Goal: Task Accomplishment & Management: Manage account settings

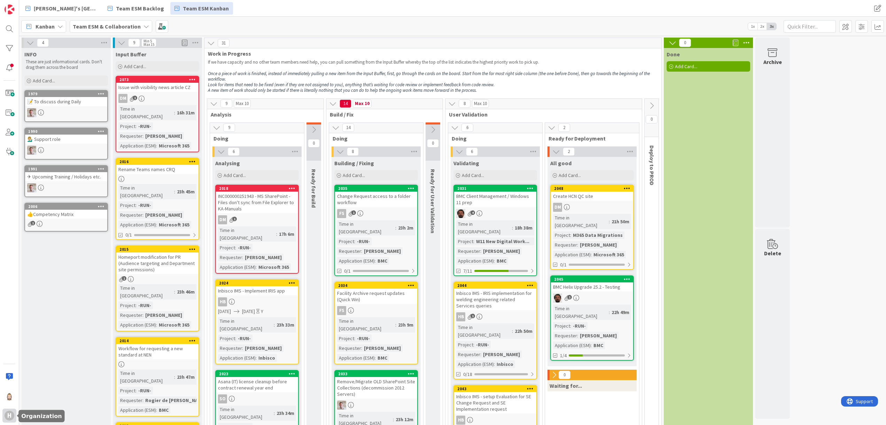
click at [12, 409] on div "H" at bounding box center [9, 416] width 14 height 14
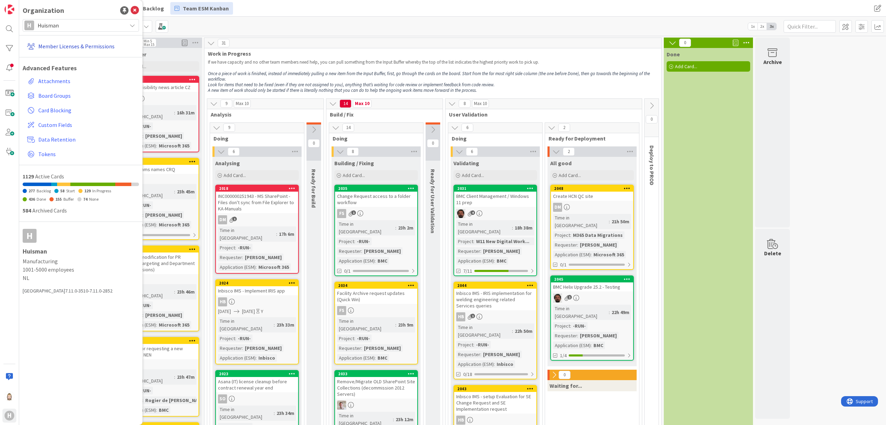
click at [79, 51] on link "Member Licenses & Permissions" at bounding box center [81, 46] width 115 height 13
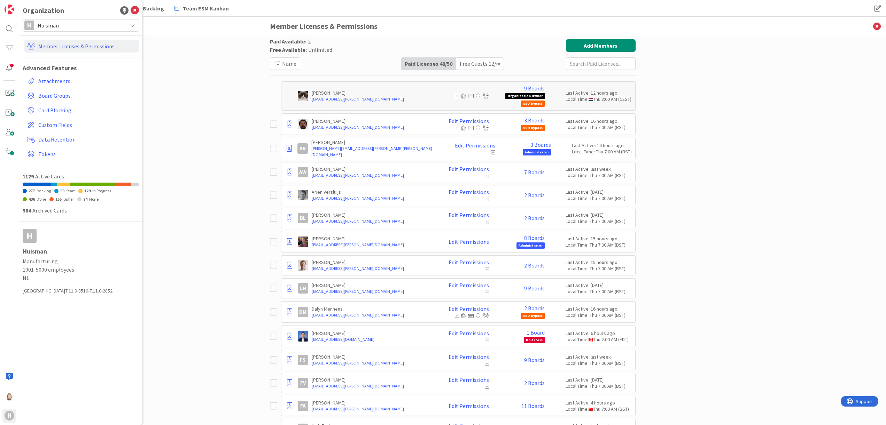
click at [580, 65] on input "text" at bounding box center [601, 63] width 70 height 13
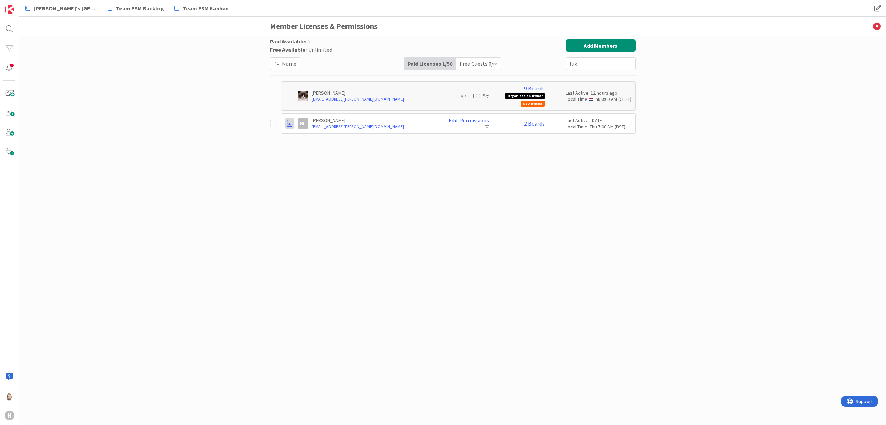
type input "luk"
click at [292, 123] on div at bounding box center [289, 123] width 9 height 10
click at [422, 161] on div "Paid Available: 2 Free Available: Unlimited Name Paid Licenses 1 / 50 Free Gues…" at bounding box center [453, 223] width 366 height 369
click at [466, 121] on link "Edit Permissions" at bounding box center [468, 120] width 40 height 6
click at [509, 211] on div "Paid Available: 2 Free Available: Unlimited Name Paid Licenses 1 / 50 Free Gues…" at bounding box center [453, 223] width 366 height 369
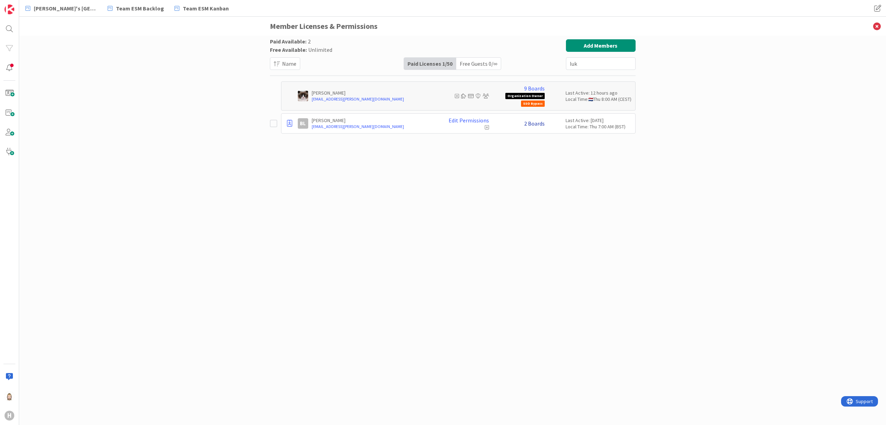
click at [534, 126] on link "2 Boards" at bounding box center [534, 123] width 21 height 6
click at [482, 166] on div "Paid Available: 2 Free Available: Unlimited Name Paid Licenses 1 / 50 Free Gues…" at bounding box center [453, 223] width 366 height 369
click at [879, 27] on icon at bounding box center [877, 26] width 18 height 19
